Goal: Transaction & Acquisition: Purchase product/service

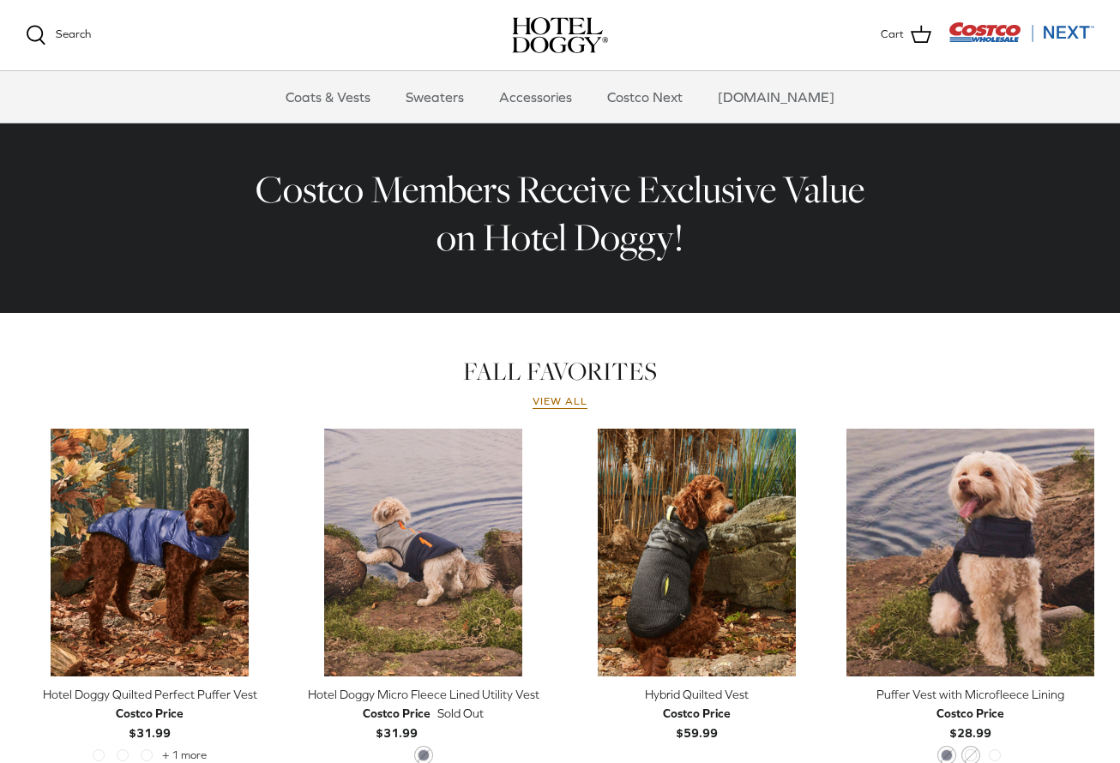
scroll to position [686, 0]
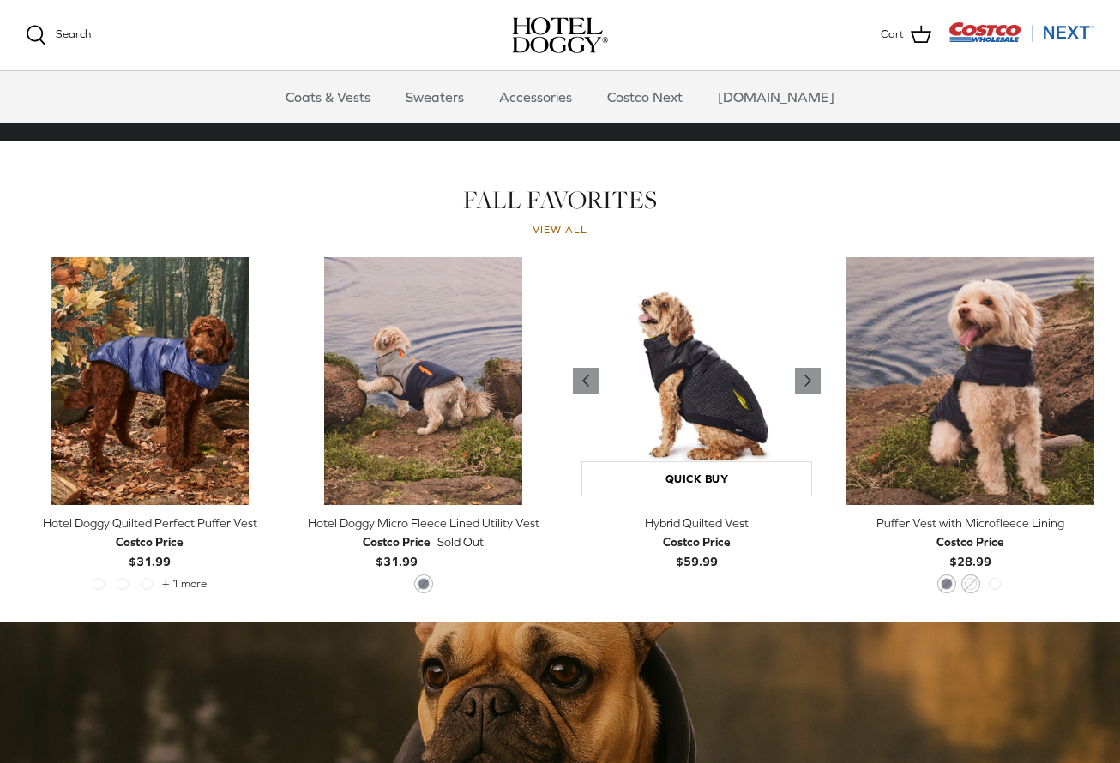
click at [675, 426] on img "Hybrid Quilted Vest" at bounding box center [697, 381] width 248 height 248
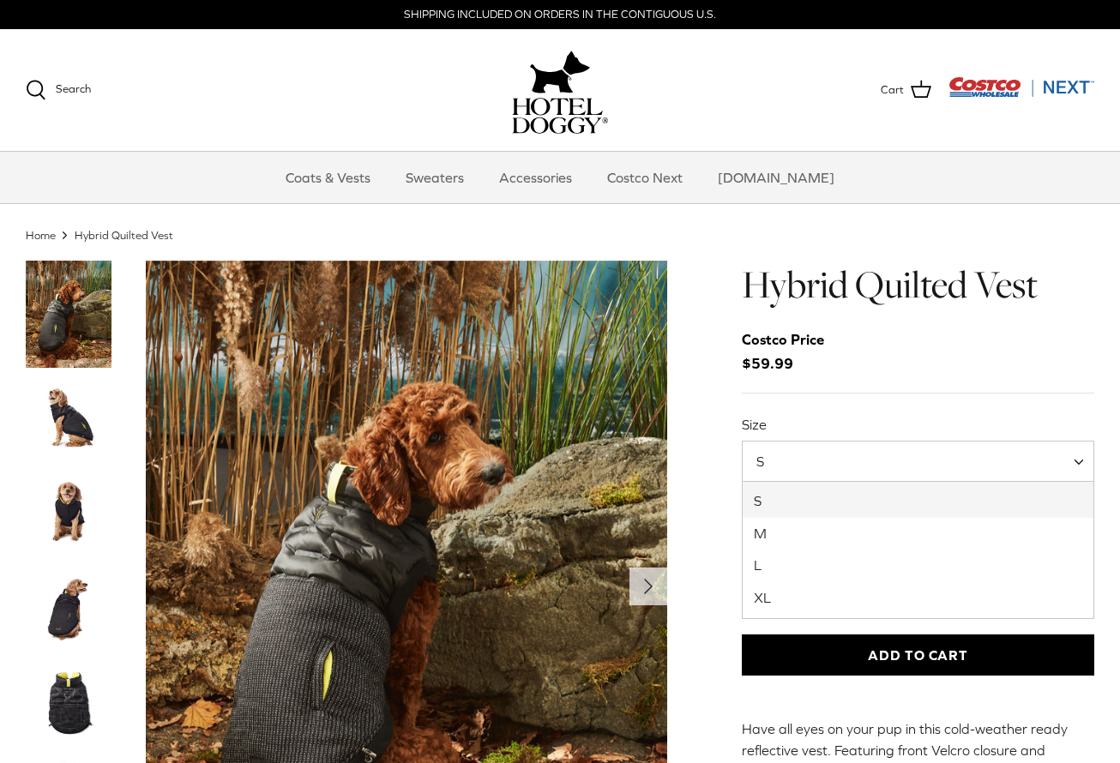
click at [949, 465] on span "S" at bounding box center [917, 461] width 352 height 41
click at [970, 356] on div "Costco Price $59.99" at bounding box center [917, 351] width 352 height 46
click at [654, 573] on icon "Right" at bounding box center [647, 586] width 27 height 27
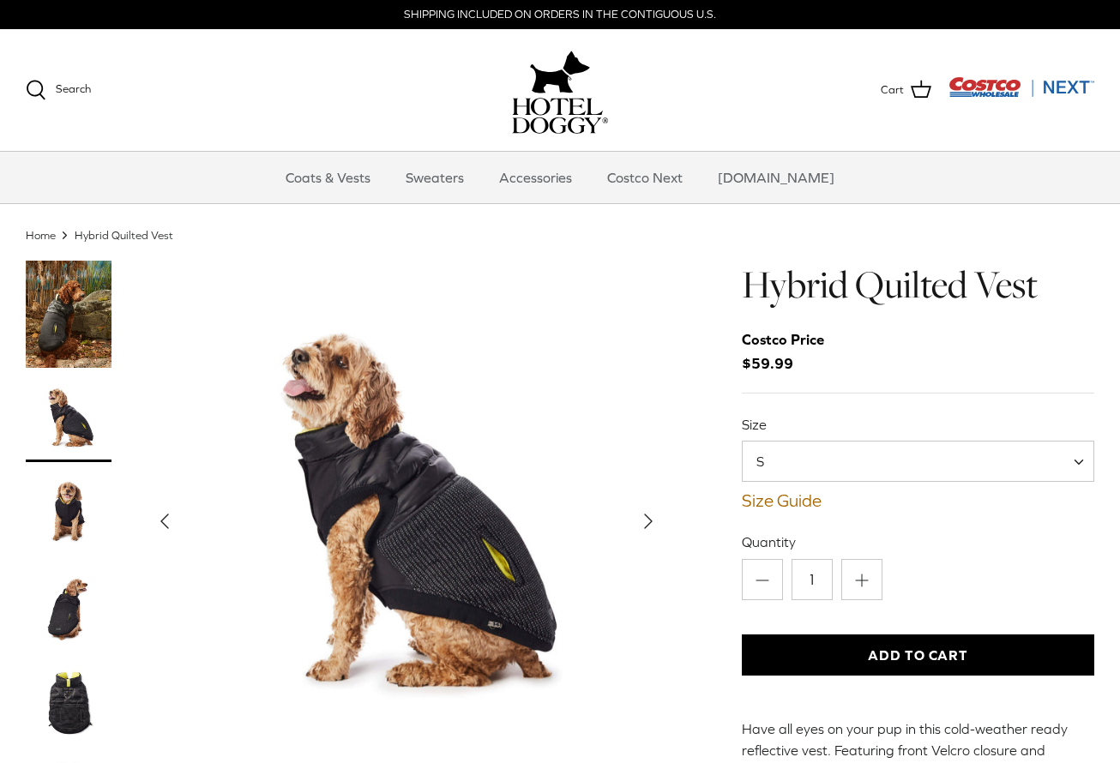
click at [659, 514] on icon "Right" at bounding box center [647, 520] width 27 height 27
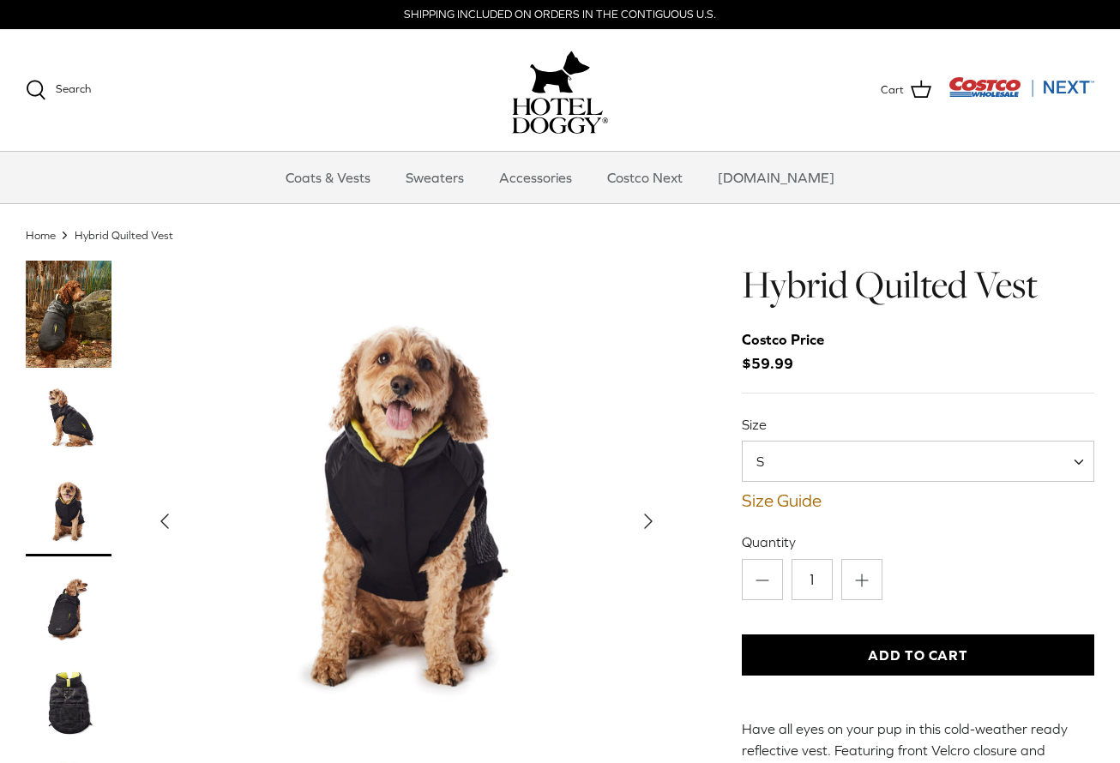
click at [659, 514] on icon "Right" at bounding box center [647, 520] width 27 height 27
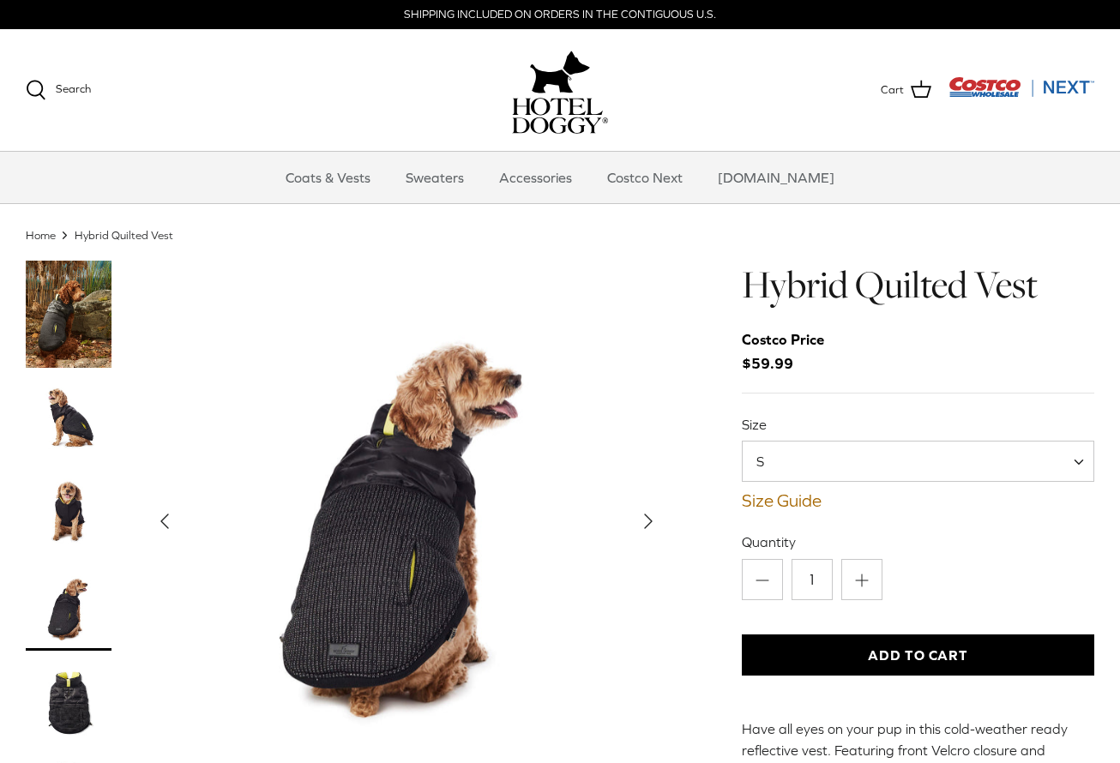
click at [659, 514] on icon "Right" at bounding box center [647, 520] width 27 height 27
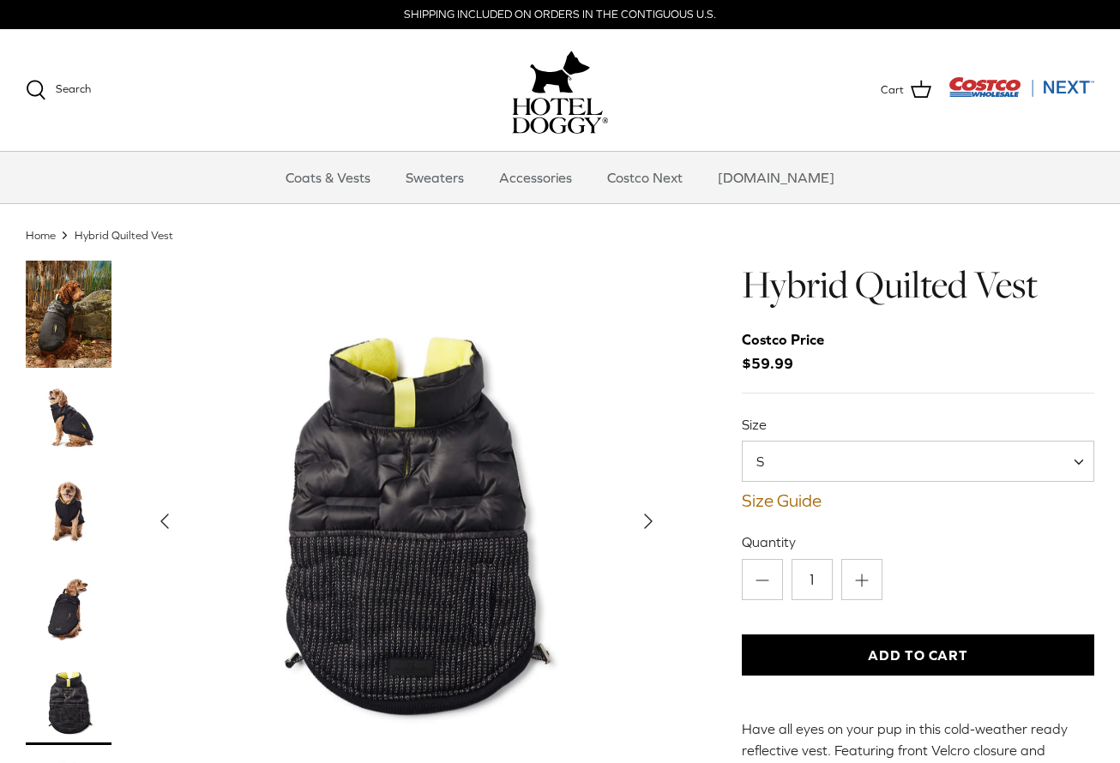
click at [659, 514] on icon "Right" at bounding box center [647, 520] width 27 height 27
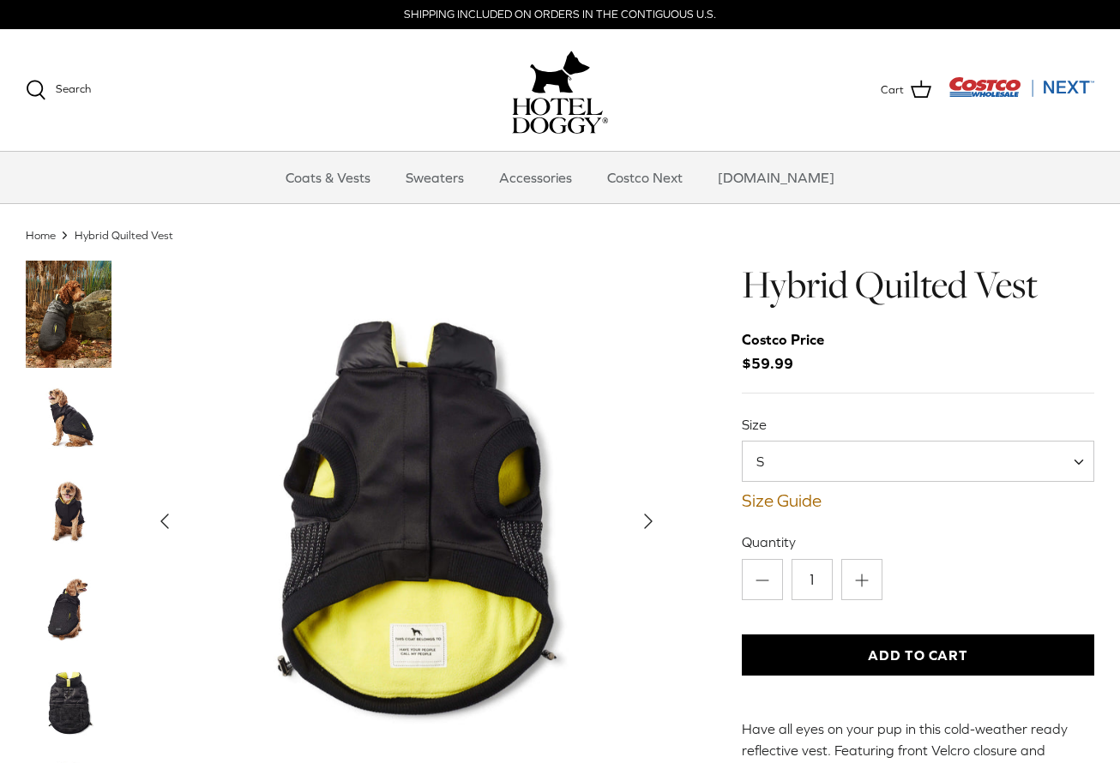
click at [659, 514] on icon "Right" at bounding box center [647, 520] width 27 height 27
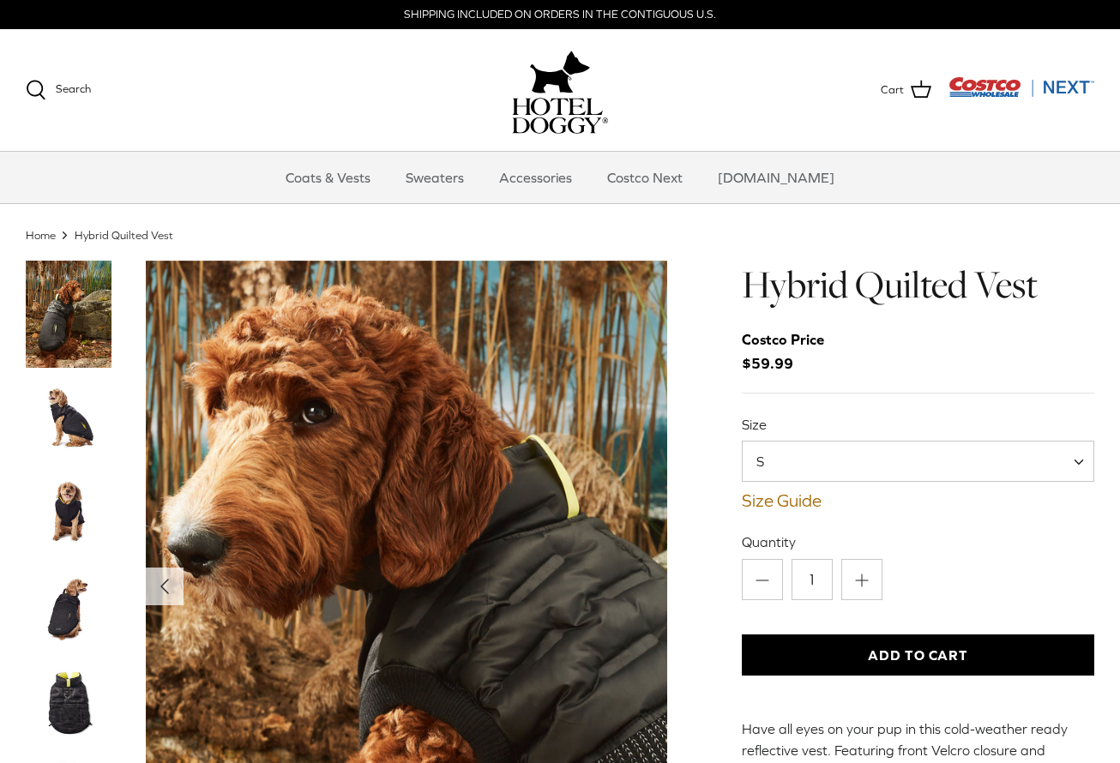
click at [659, 514] on img "Show Gallery" at bounding box center [406, 586] width 521 height 651
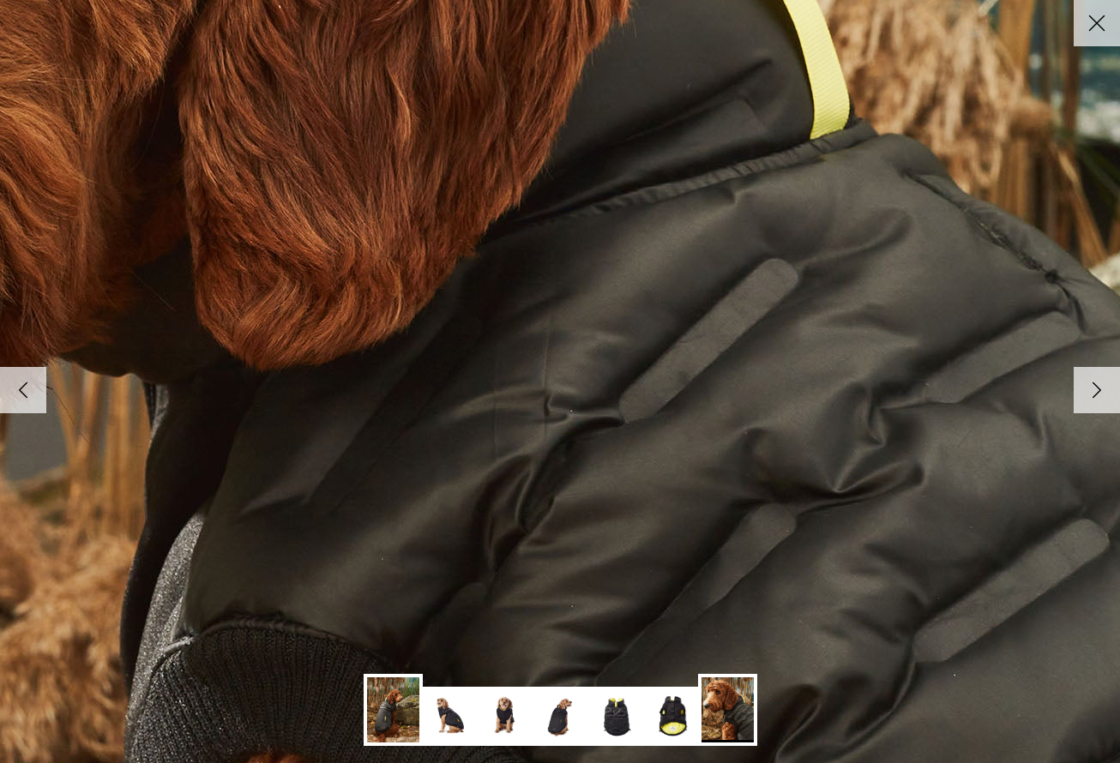
click at [1084, 392] on icon "Right" at bounding box center [1096, 389] width 29 height 29
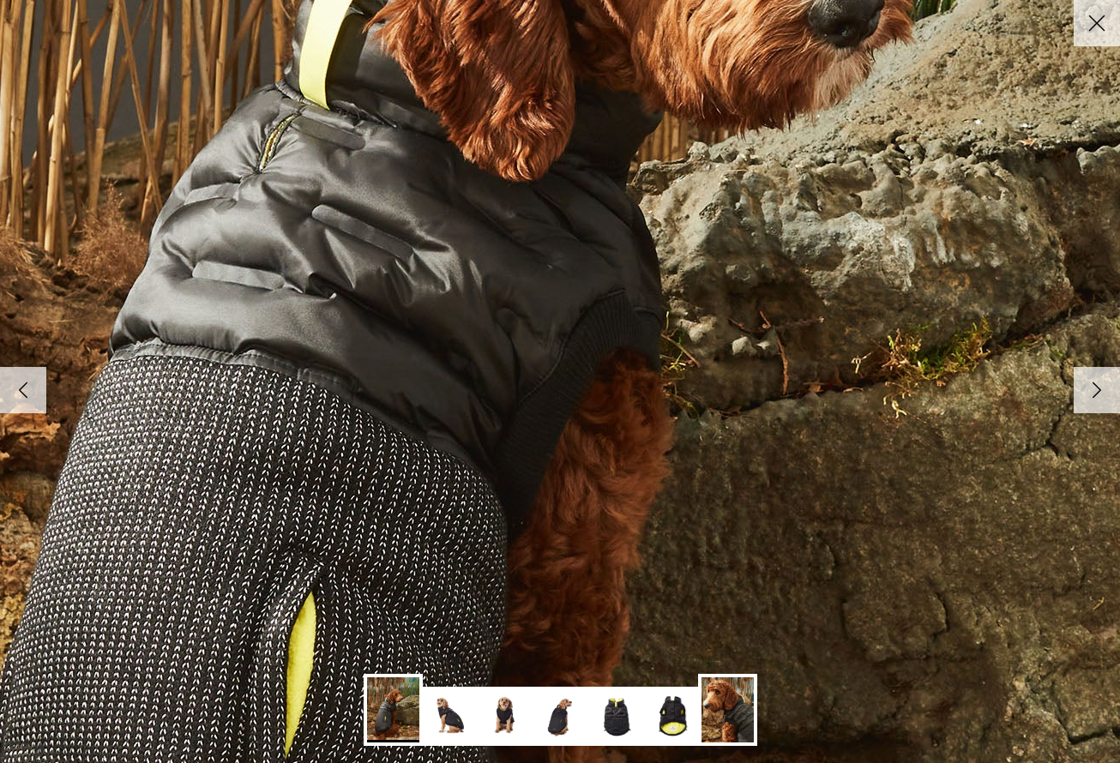
click at [1084, 392] on icon "Right" at bounding box center [1096, 389] width 29 height 29
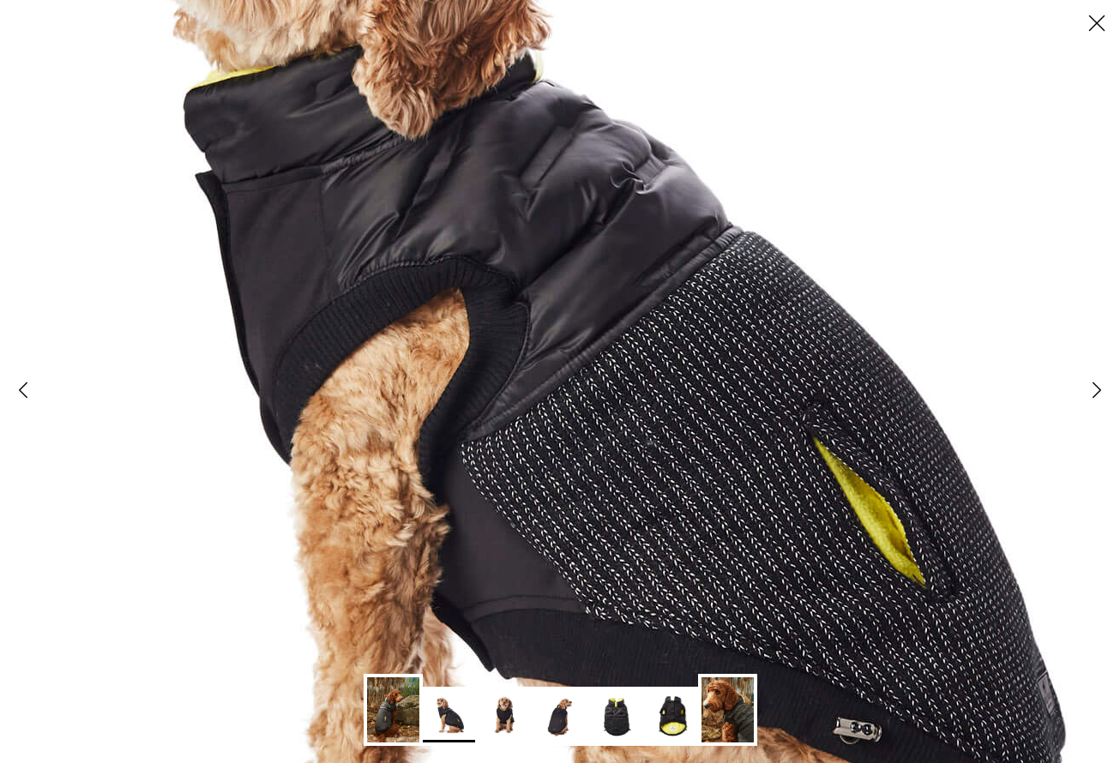
click at [1084, 392] on icon "Right" at bounding box center [1096, 389] width 29 height 29
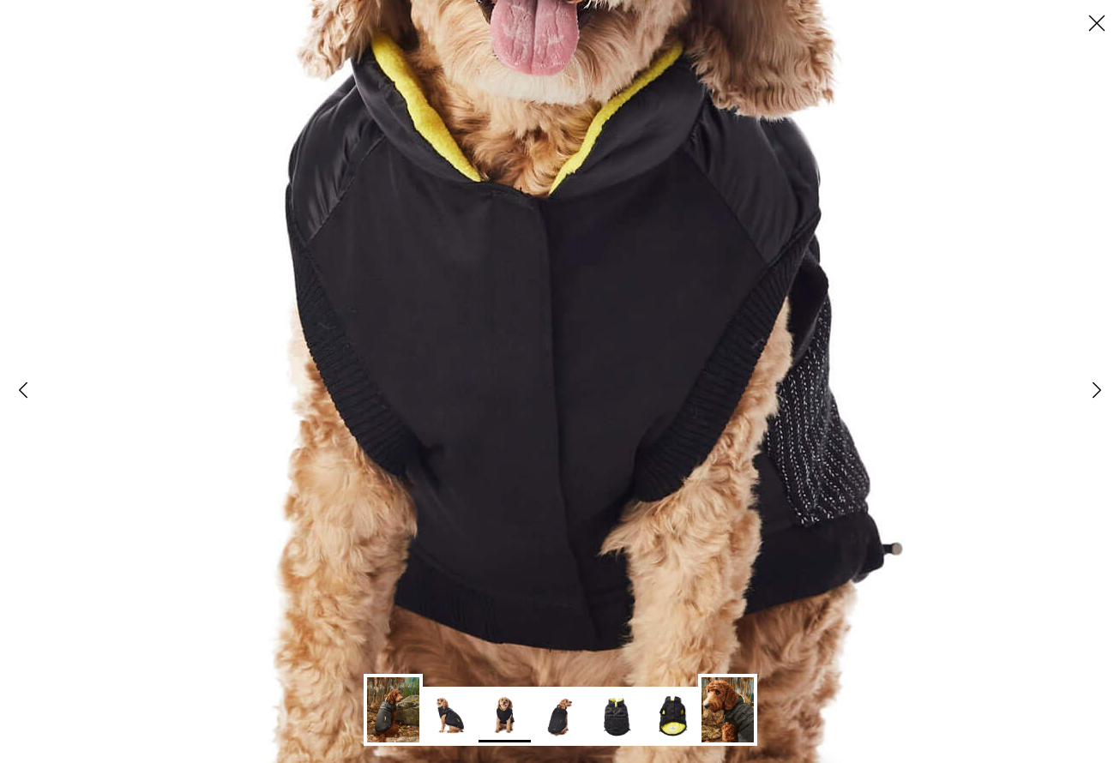
click at [1084, 392] on icon "Right" at bounding box center [1096, 389] width 29 height 29
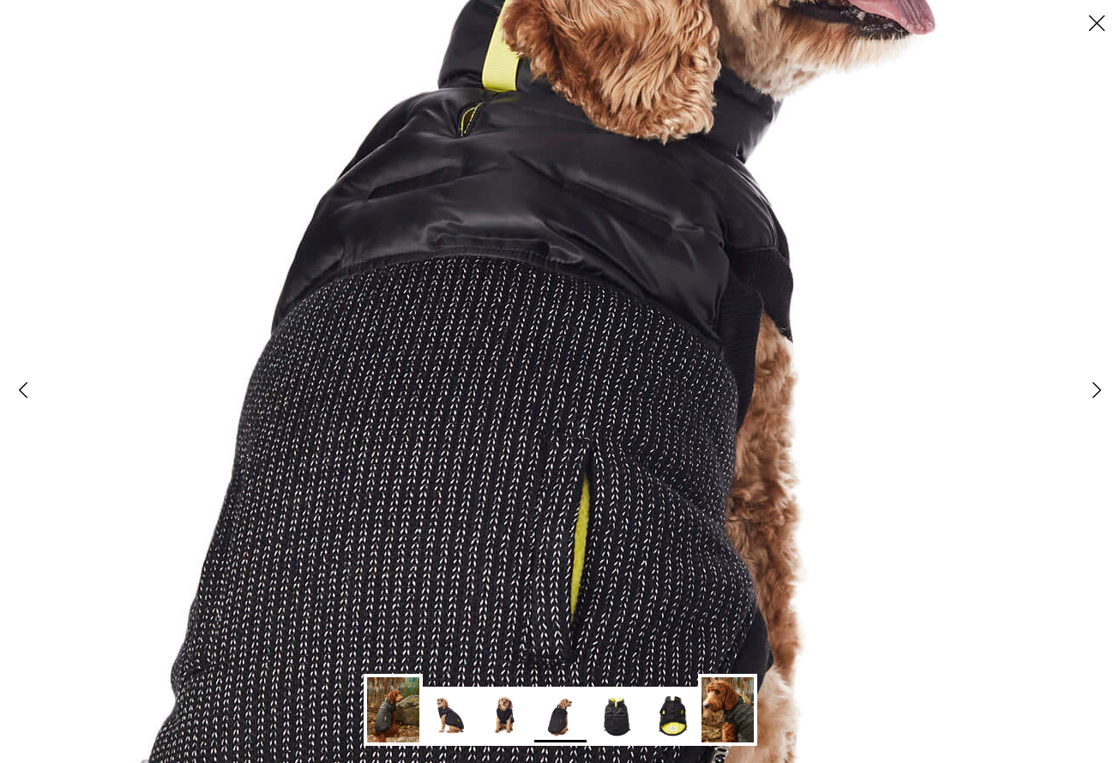
click at [1084, 392] on icon "Right" at bounding box center [1096, 389] width 29 height 29
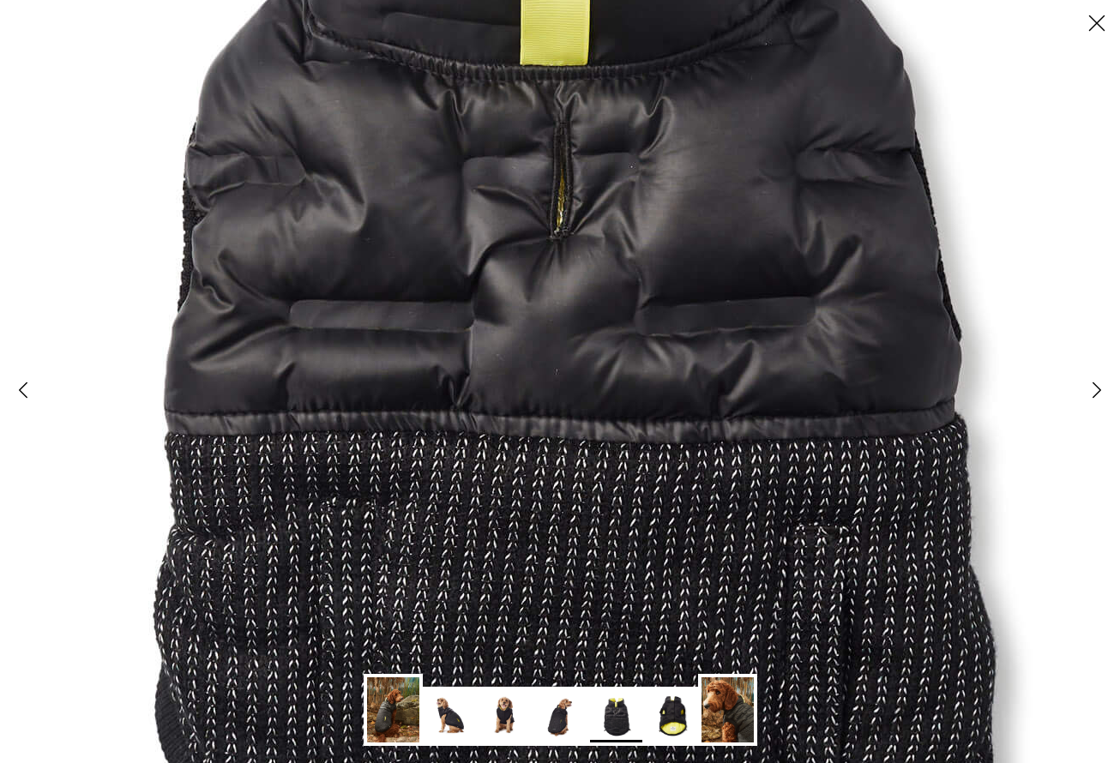
click at [1084, 392] on icon "Right" at bounding box center [1096, 389] width 29 height 29
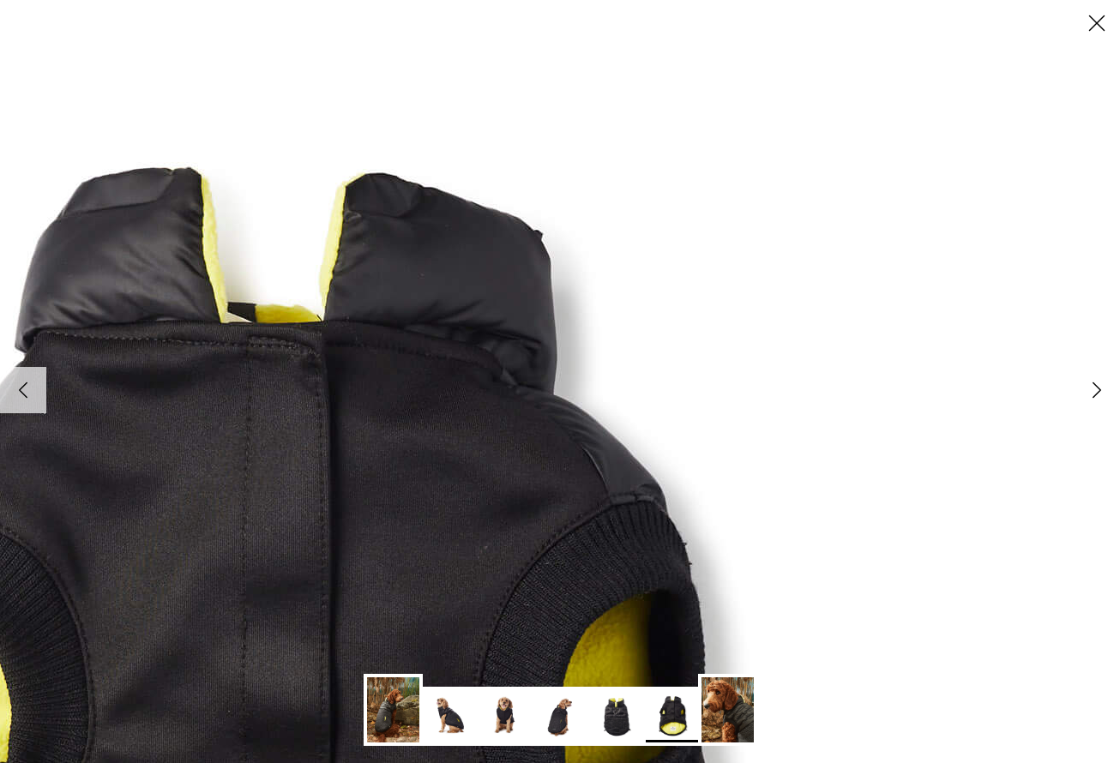
click at [1100, 28] on icon "Close" at bounding box center [1096, 23] width 29 height 29
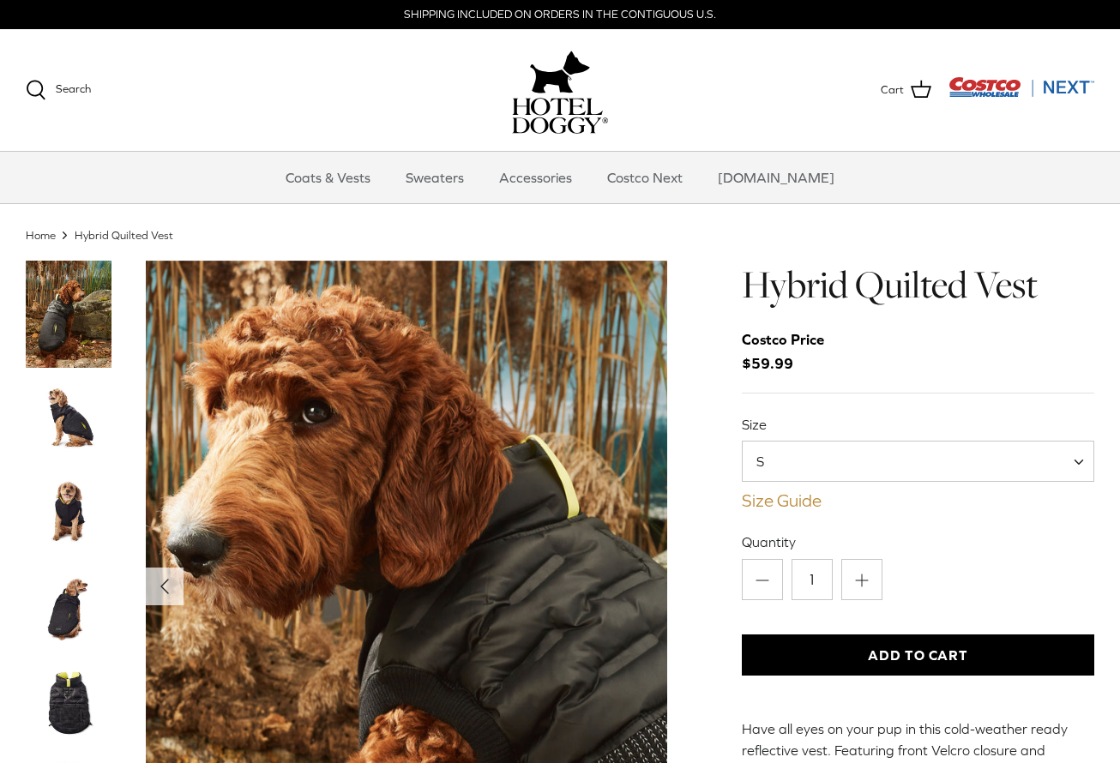
click at [807, 497] on link "Size Guide" at bounding box center [917, 500] width 352 height 21
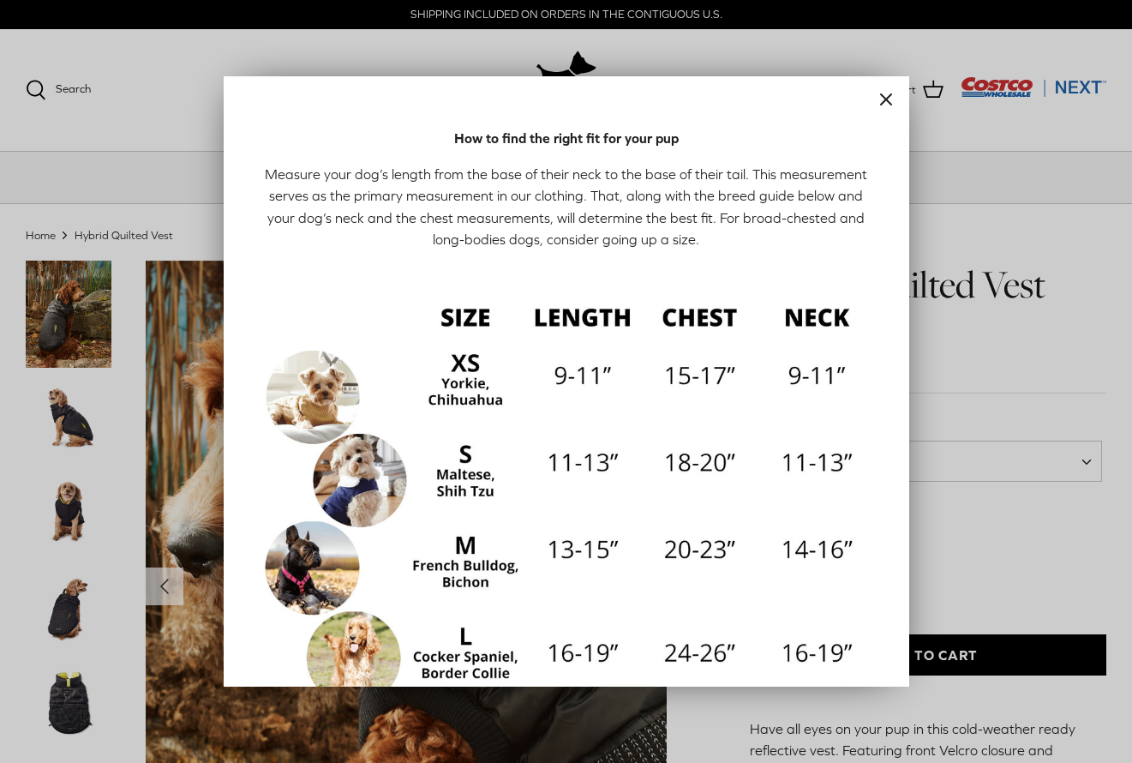
click at [1006, 361] on div at bounding box center [566, 381] width 1132 height 763
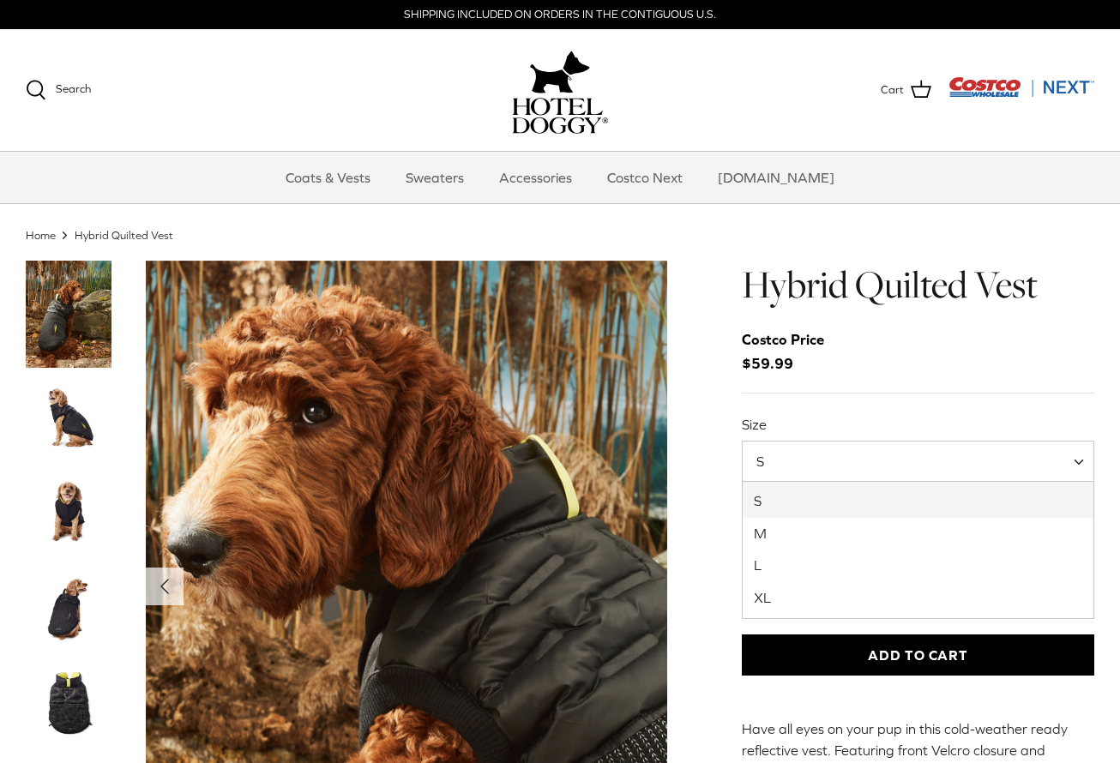
click at [955, 452] on span "S" at bounding box center [917, 461] width 352 height 41
